Goal: Task Accomplishment & Management: Use online tool/utility

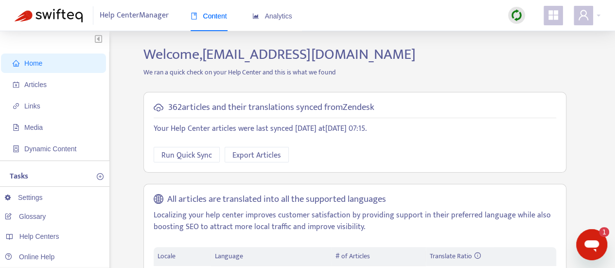
click at [512, 18] on img at bounding box center [516, 15] width 12 height 12
click at [527, 48] on link "Full Sync" at bounding box center [533, 50] width 35 height 11
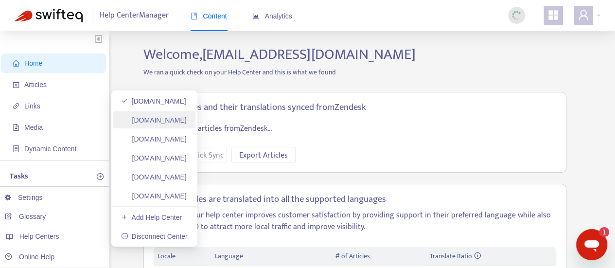
click at [178, 116] on link "[DOMAIN_NAME]" at bounding box center [154, 120] width 66 height 8
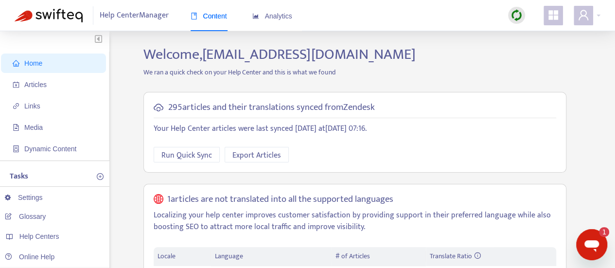
click at [520, 9] on img at bounding box center [516, 15] width 12 height 12
click at [539, 53] on link "Full Sync" at bounding box center [533, 50] width 35 height 11
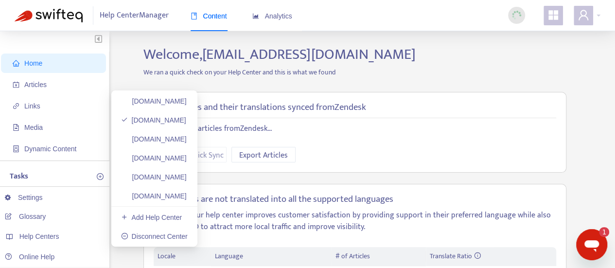
click at [187, 140] on link "[DOMAIN_NAME]" at bounding box center [154, 139] width 66 height 8
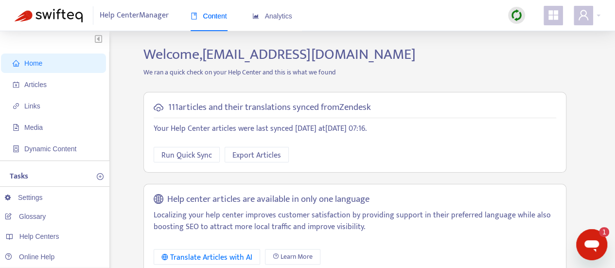
click at [521, 21] on img at bounding box center [516, 15] width 12 height 12
click at [528, 49] on link "Full Sync" at bounding box center [533, 50] width 35 height 11
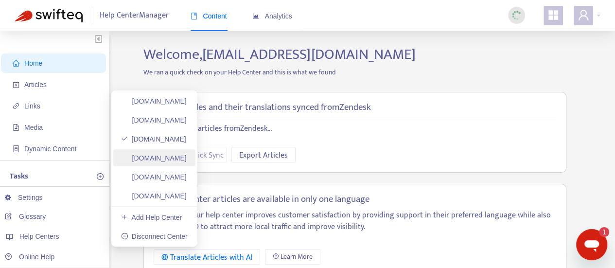
click at [178, 162] on link "[DOMAIN_NAME]" at bounding box center [154, 158] width 66 height 8
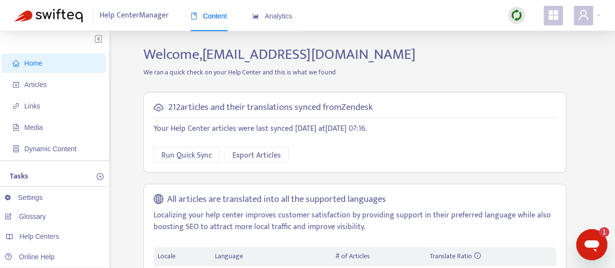
click at [521, 8] on div at bounding box center [516, 15] width 17 height 17
click at [536, 48] on link "Full Sync" at bounding box center [533, 50] width 35 height 11
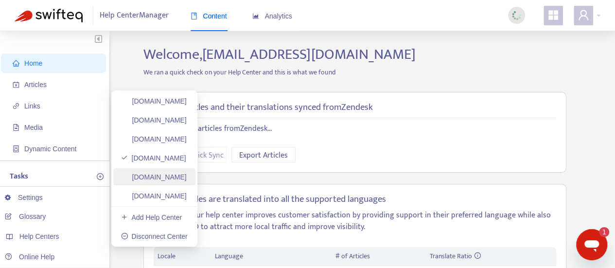
click at [187, 178] on link "[DOMAIN_NAME]" at bounding box center [154, 177] width 66 height 8
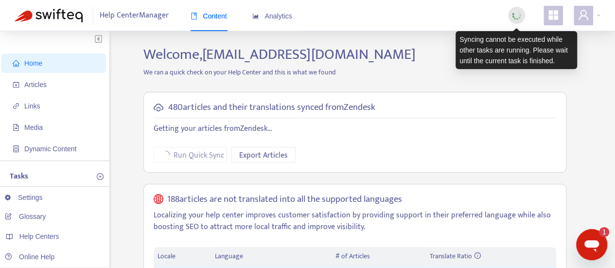
click at [513, 17] on img at bounding box center [516, 15] width 12 height 12
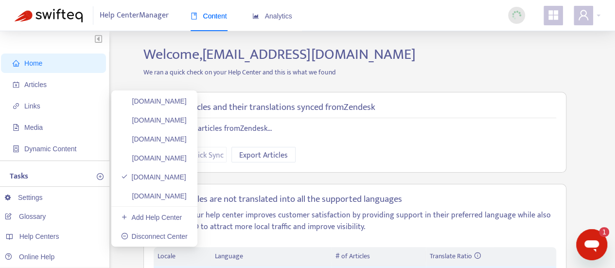
drag, startPoint x: 173, startPoint y: 200, endPoint x: 186, endPoint y: 191, distance: 16.5
click at [173, 200] on link "[DOMAIN_NAME]" at bounding box center [154, 196] width 66 height 8
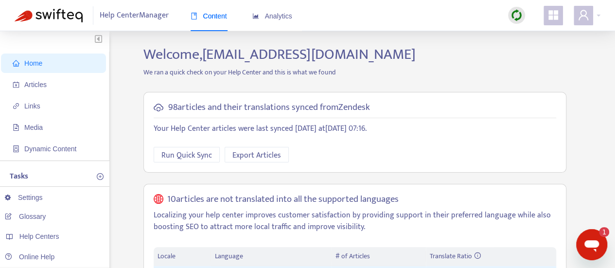
click at [521, 18] on img at bounding box center [516, 15] width 12 height 12
click at [540, 52] on link "Full Sync" at bounding box center [533, 50] width 35 height 11
